Goal: Task Accomplishment & Management: Complete application form

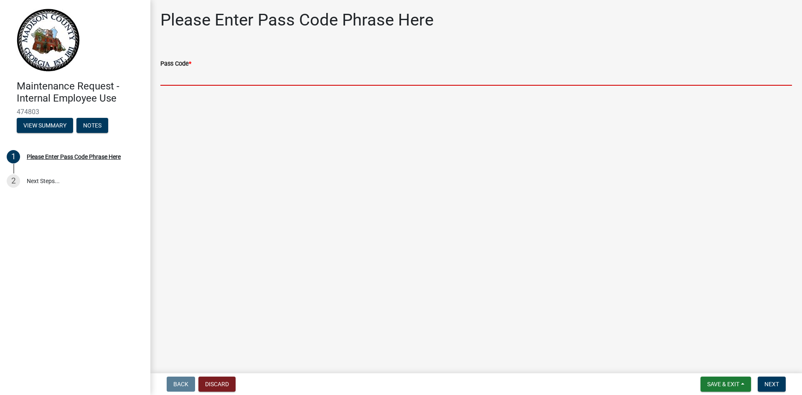
click at [177, 82] on input "Pass Code *" at bounding box center [475, 76] width 631 height 17
type input "bgmr2025"
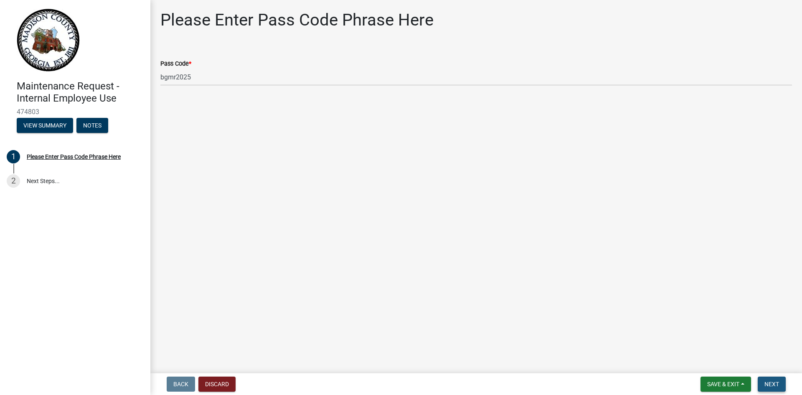
click at [770, 384] on span "Next" at bounding box center [771, 383] width 15 height 7
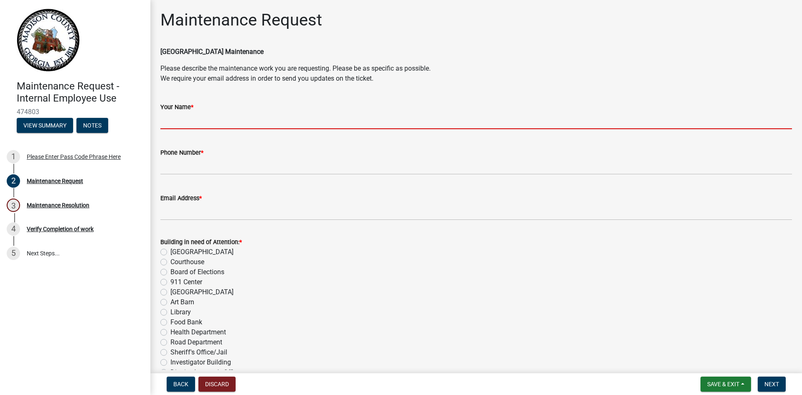
click at [167, 121] on input "Your Name *" at bounding box center [475, 120] width 631 height 17
type input "[PERSON_NAME]"
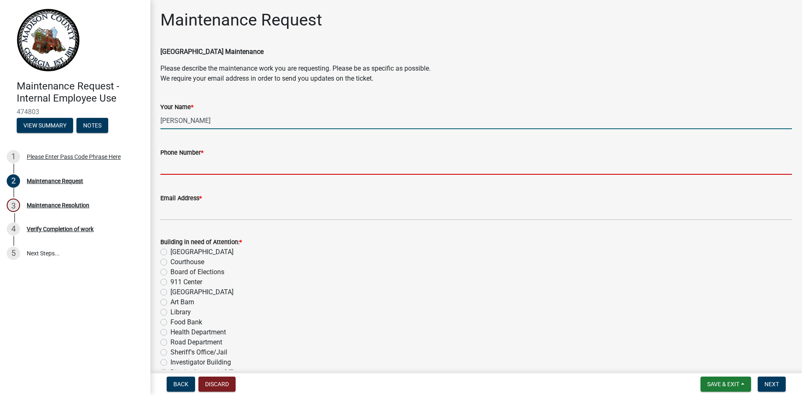
type input "7067955597"
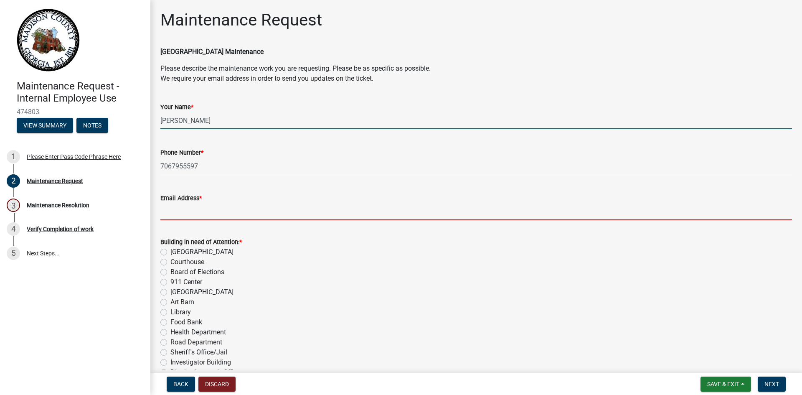
type input "[EMAIL_ADDRESS][DOMAIN_NAME]"
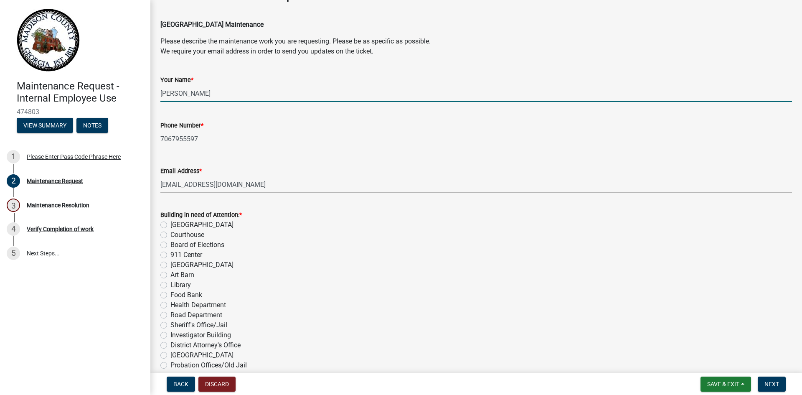
scroll to position [42, 0]
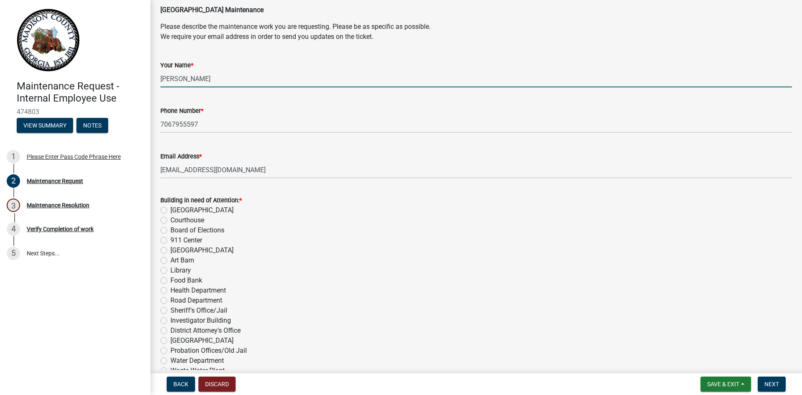
click at [168, 268] on div "Library" at bounding box center [475, 270] width 631 height 10
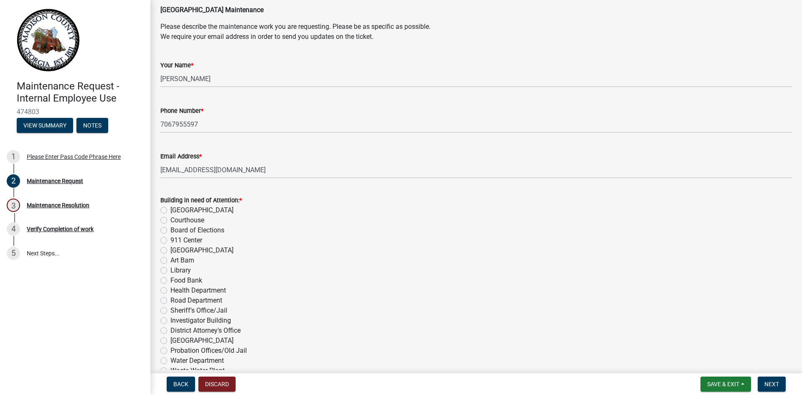
click at [170, 270] on label "Library" at bounding box center [180, 270] width 20 height 10
click at [170, 270] on input "Library" at bounding box center [172, 267] width 5 height 5
radio input "true"
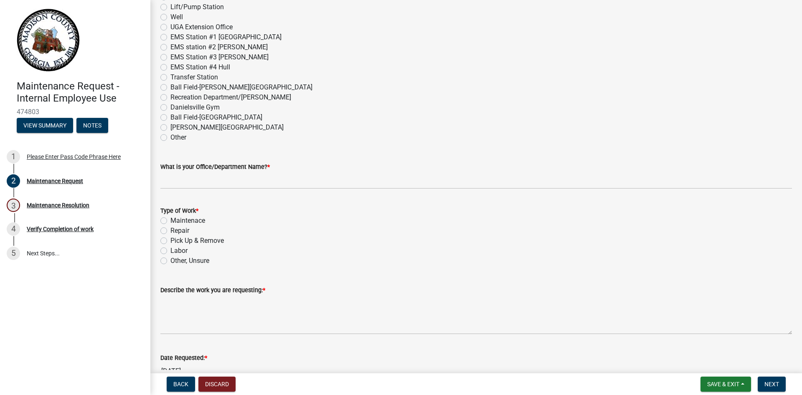
scroll to position [459, 0]
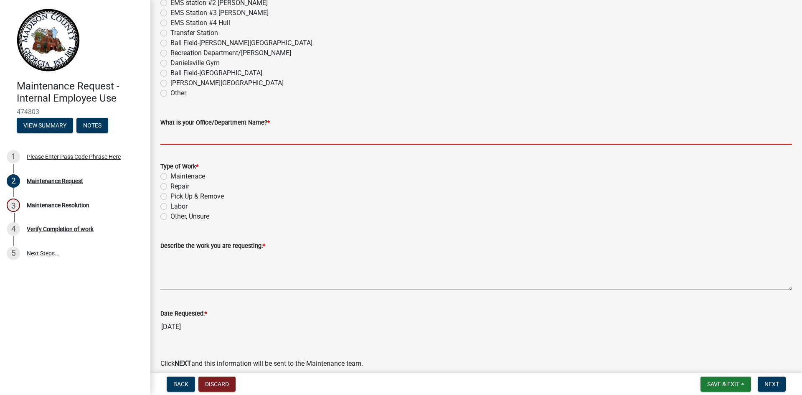
click at [275, 138] on input "What is your Office/Department Name? *" at bounding box center [475, 135] width 631 height 17
type input "[GEOGRAPHIC_DATA]"
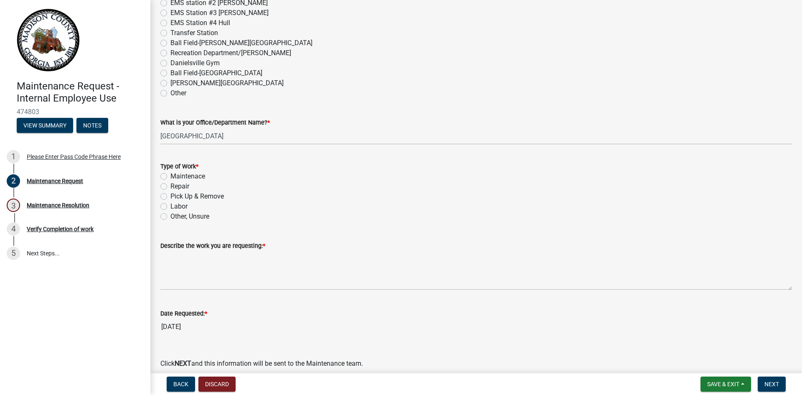
click at [170, 187] on label "Repair" at bounding box center [179, 186] width 19 height 10
click at [170, 187] on input "Repair" at bounding box center [172, 183] width 5 height 5
radio input "true"
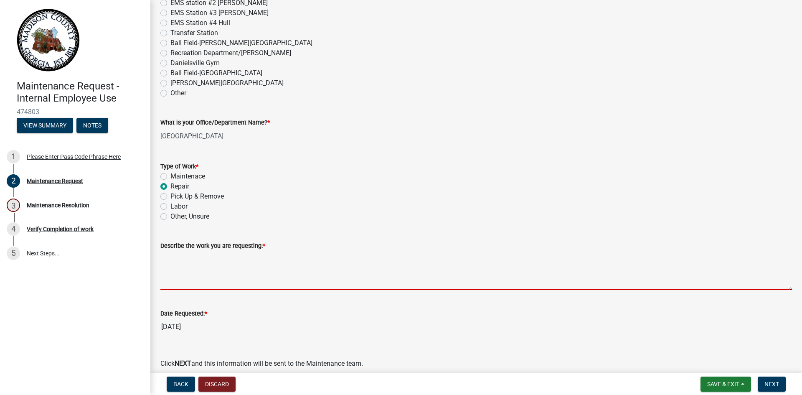
click at [171, 284] on textarea "Describe the work you are requesting: *" at bounding box center [475, 269] width 631 height 39
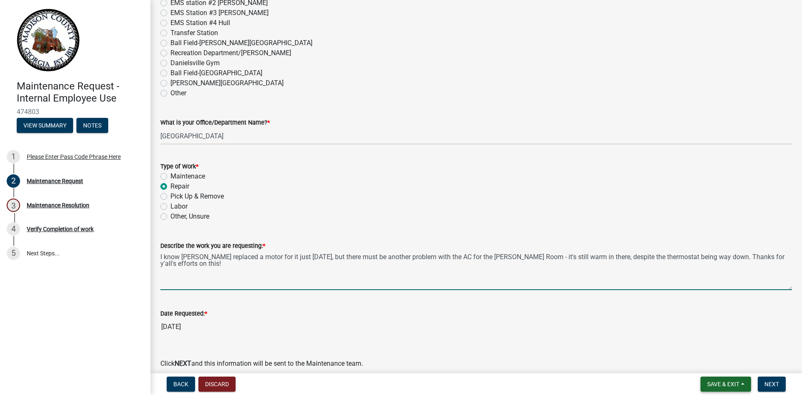
type textarea "I know [PERSON_NAME] replaced a motor for it just [DATE], but there must be ano…"
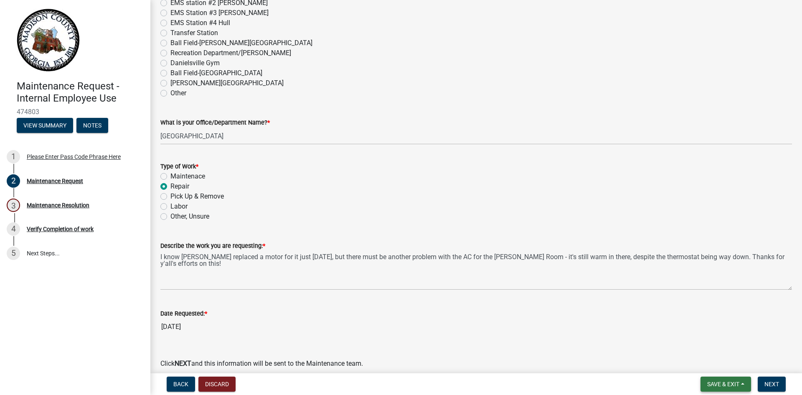
click at [718, 383] on span "Save & Exit" at bounding box center [723, 383] width 32 height 7
click at [715, 364] on button "Save & Exit" at bounding box center [717, 362] width 67 height 20
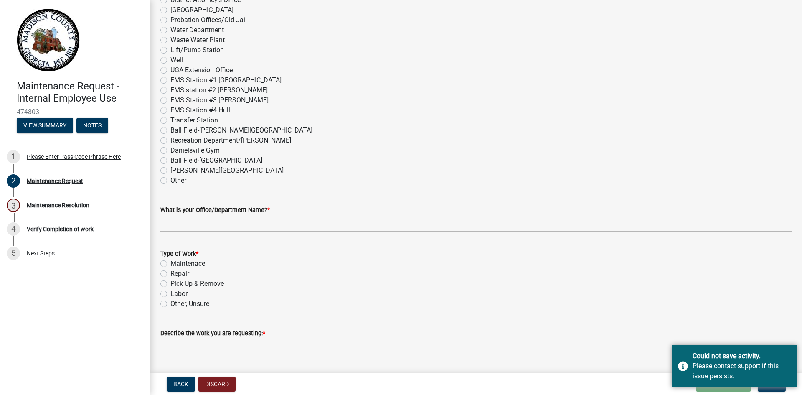
scroll to position [205, 0]
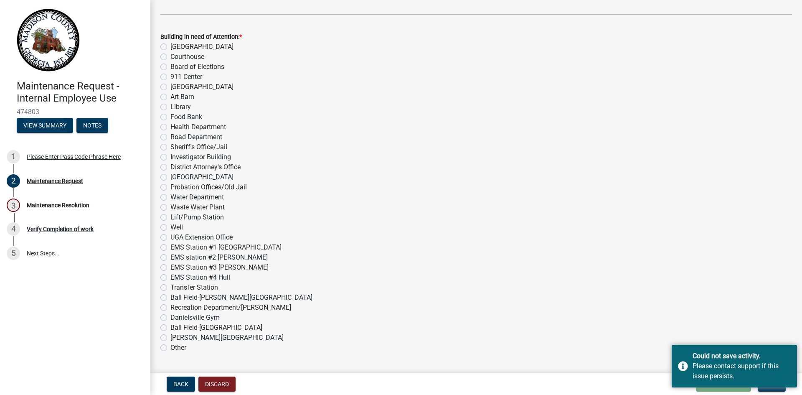
drag, startPoint x: 554, startPoint y: 384, endPoint x: 560, endPoint y: 381, distance: 7.1
click at [557, 382] on div "Back Discard Loading... Save Save & Exit Next" at bounding box center [476, 383] width 638 height 15
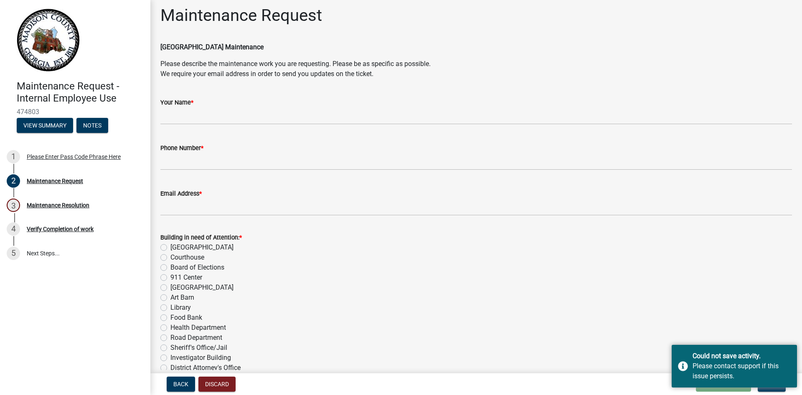
scroll to position [0, 0]
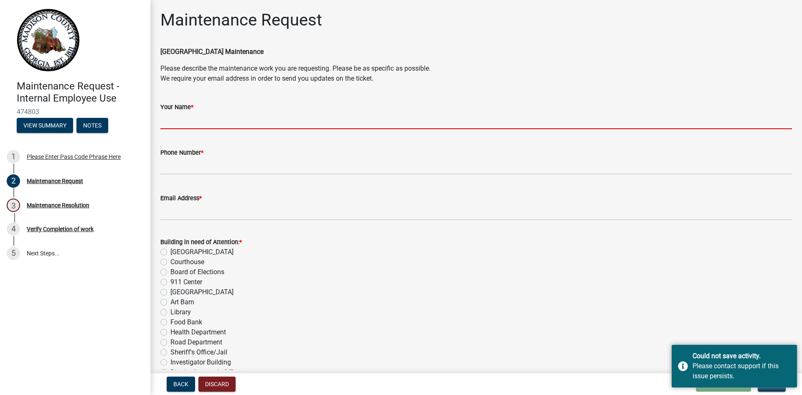
click at [172, 122] on input "Your Name *" at bounding box center [475, 120] width 631 height 17
type input "[PERSON_NAME]"
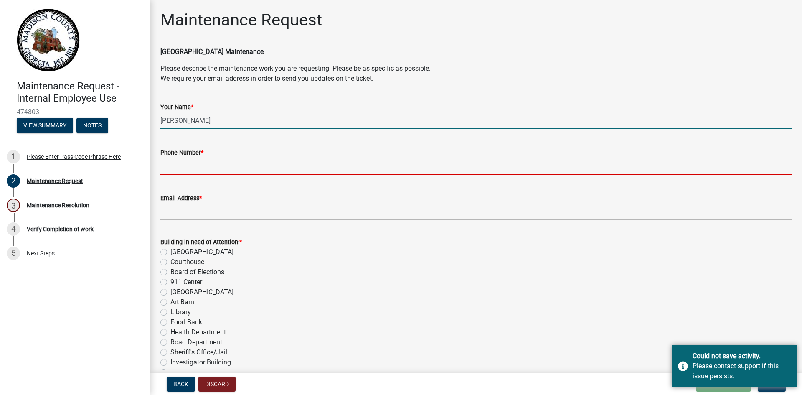
type input "7067955597"
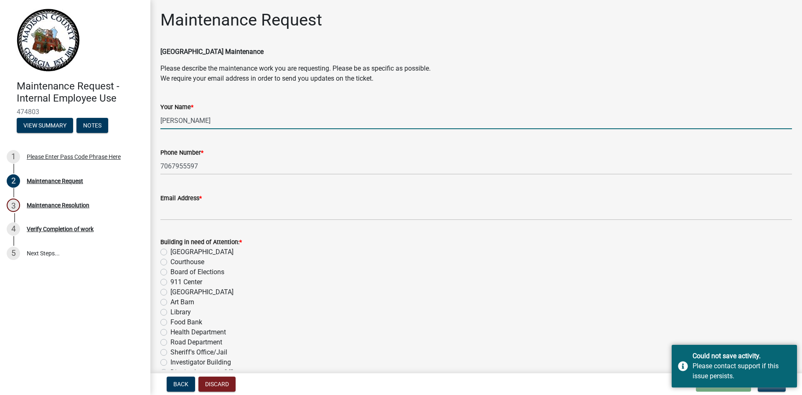
type input "[EMAIL_ADDRESS][DOMAIN_NAME]"
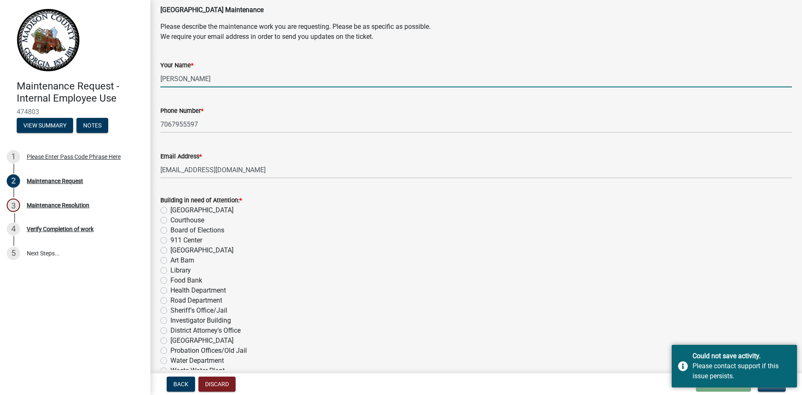
scroll to position [83, 0]
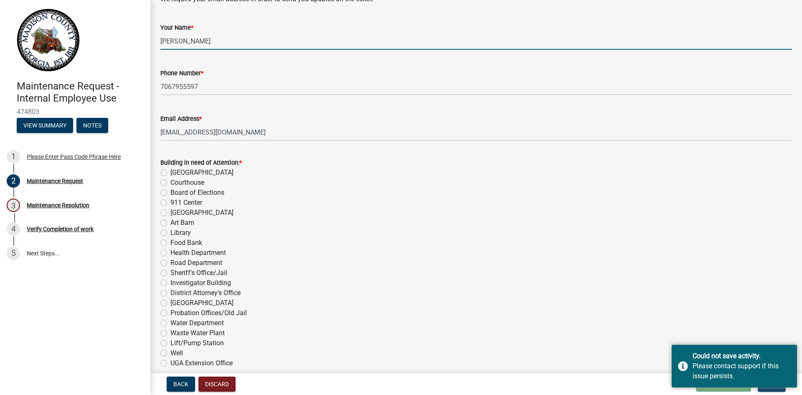
click at [163, 270] on div "Building in need of Attention: * [GEOGRAPHIC_DATA] Courthouse Board of Election…" at bounding box center [475, 317] width 631 height 321
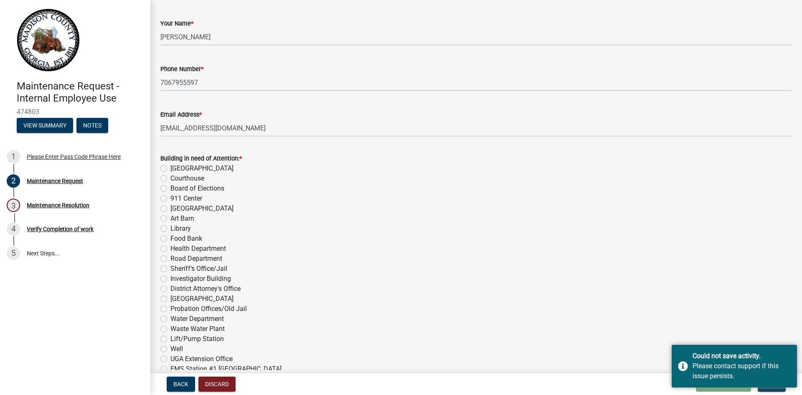
click at [170, 229] on label "Library" at bounding box center [180, 228] width 20 height 10
click at [170, 229] on input "Library" at bounding box center [172, 225] width 5 height 5
radio input "true"
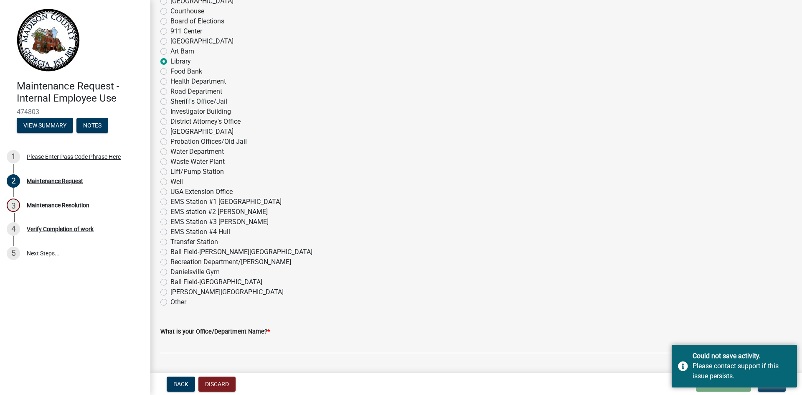
scroll to position [292, 0]
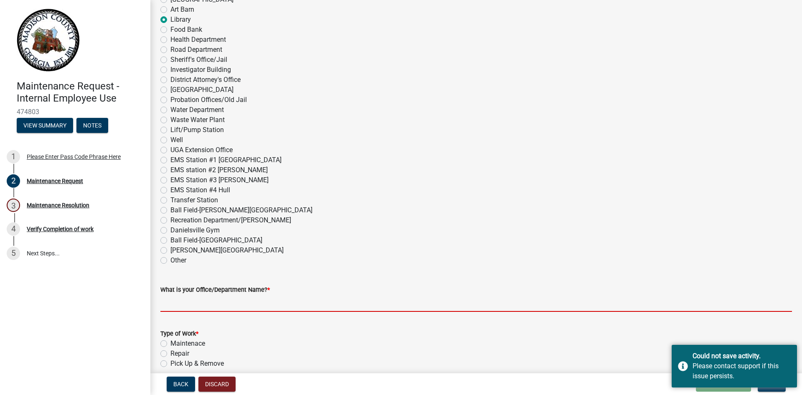
click at [233, 306] on input "What is your Office/Department Name? *" at bounding box center [475, 302] width 631 height 17
type input "[GEOGRAPHIC_DATA]"
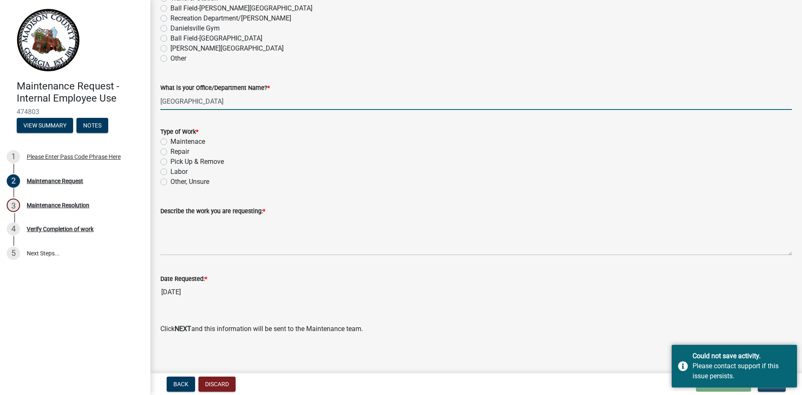
scroll to position [497, 0]
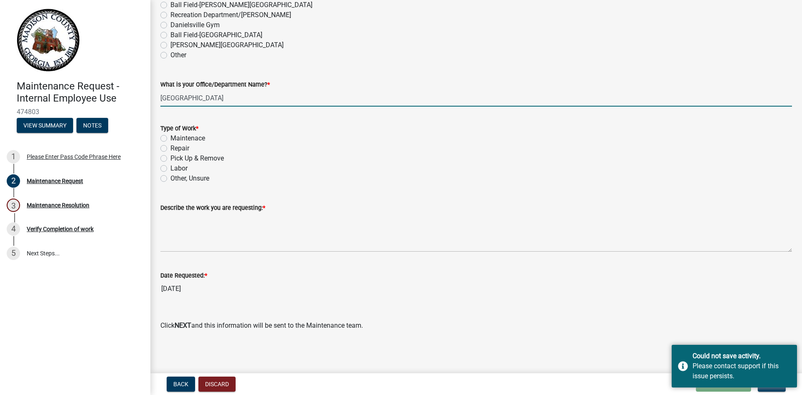
click at [170, 148] on label "Repair" at bounding box center [179, 148] width 19 height 10
click at [170, 148] on input "Repair" at bounding box center [172, 145] width 5 height 5
radio input "true"
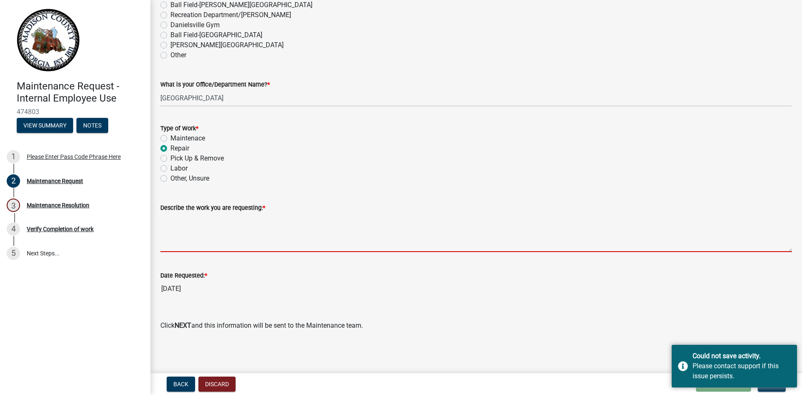
click at [192, 248] on textarea "Describe the work you are requesting: *" at bounding box center [475, 231] width 631 height 39
click at [178, 244] on textarea "Describe the work you are requesting: *" at bounding box center [475, 231] width 631 height 39
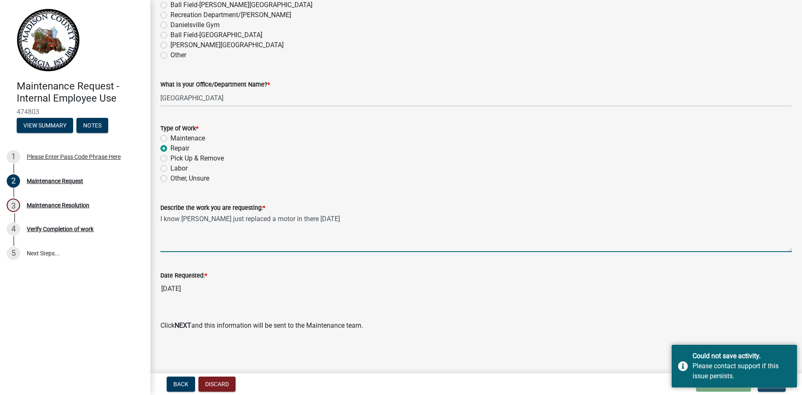
click at [289, 221] on textarea "I know [PERSON_NAME] just replaced a motor in there [DATE]" at bounding box center [475, 231] width 631 height 39
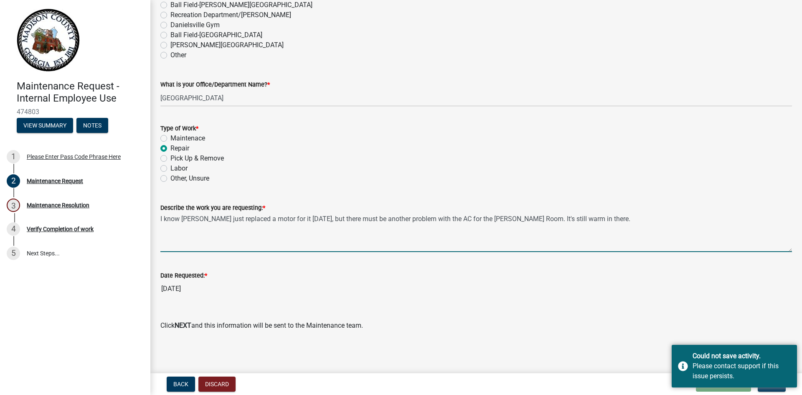
type textarea "I know [PERSON_NAME] just replaced a motor for it [DATE], but there must be ano…"
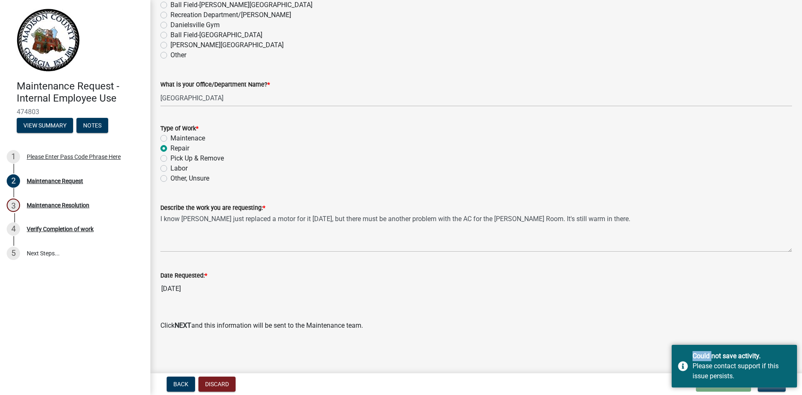
drag, startPoint x: 711, startPoint y: 334, endPoint x: 711, endPoint y: 313, distance: 20.9
click at [711, 313] on body "Internet Explorer does NOT work with GeoPermits. Get a new browser for more sec…" at bounding box center [401, 197] width 802 height 395
click at [623, 384] on div "Back Discard Loading... Save Save & Exit Next" at bounding box center [476, 383] width 638 height 15
click at [771, 391] on button "Next" at bounding box center [771, 383] width 28 height 15
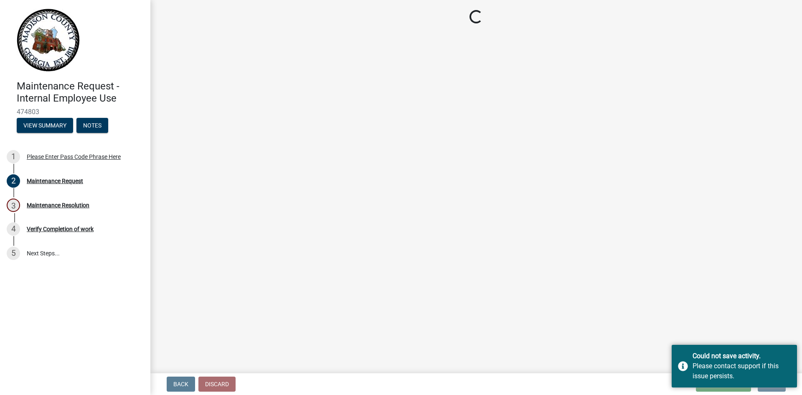
scroll to position [0, 0]
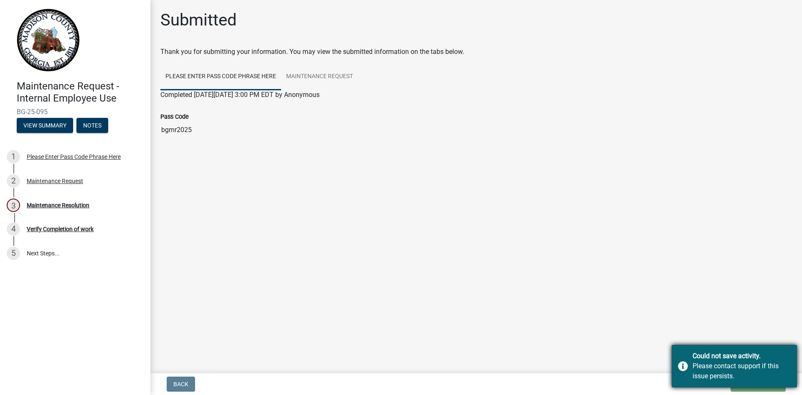
click at [730, 359] on div "Could not save activity." at bounding box center [741, 356] width 98 height 10
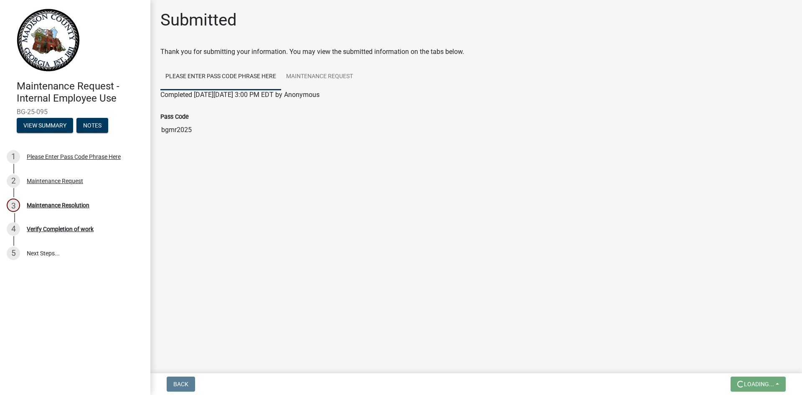
click at [221, 73] on link "Please Enter Pass Code Phrase Here" at bounding box center [220, 76] width 121 height 27
